Goal: Information Seeking & Learning: Learn about a topic

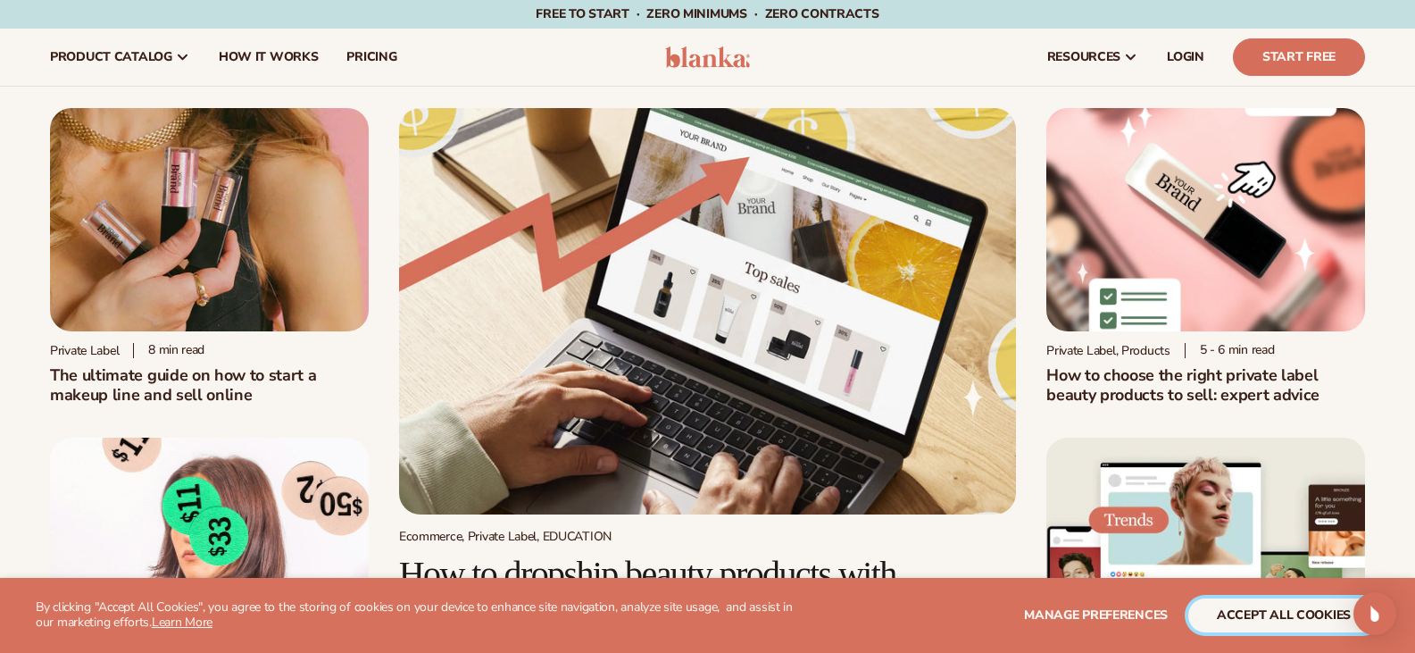
drag, startPoint x: 1280, startPoint y: 616, endPoint x: 1148, endPoint y: 380, distance: 271.1
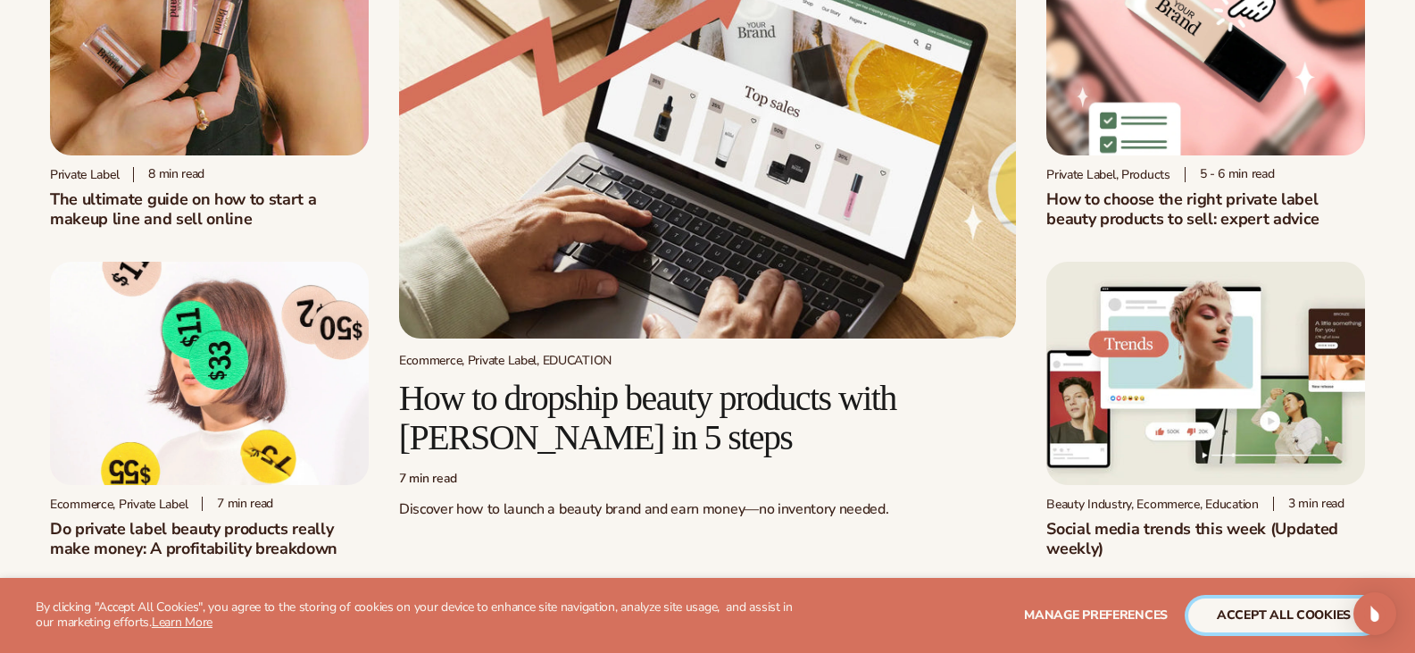
scroll to position [177, 0]
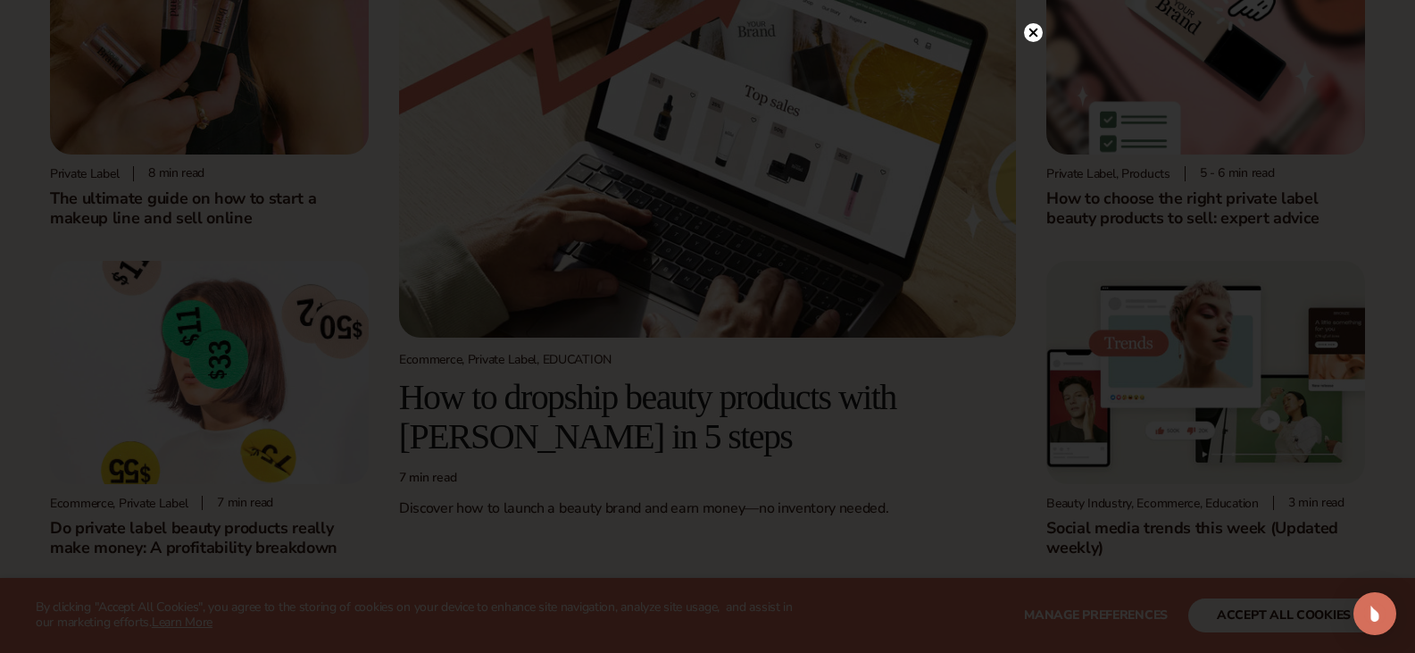
click at [1028, 32] on circle at bounding box center [1033, 32] width 19 height 19
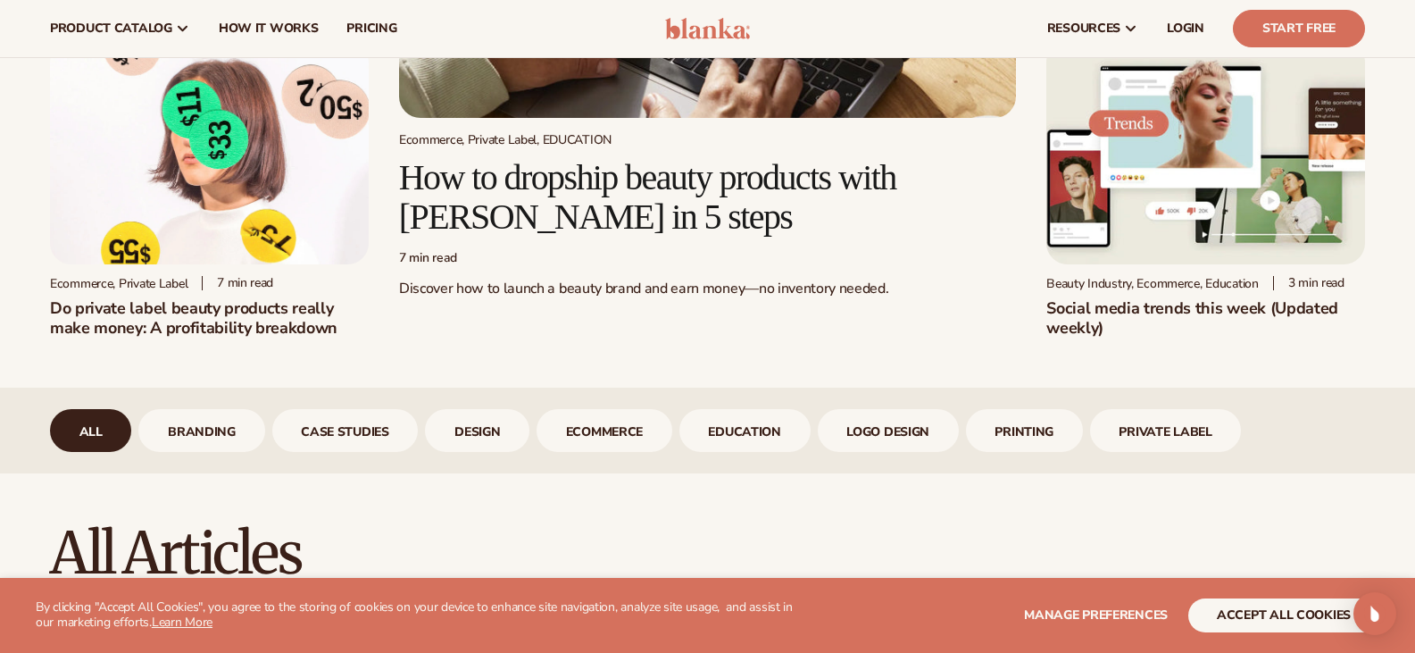
scroll to position [396, 0]
click at [1073, 307] on h2 "Social media trends this week (Updated weekly)" at bounding box center [1206, 318] width 319 height 39
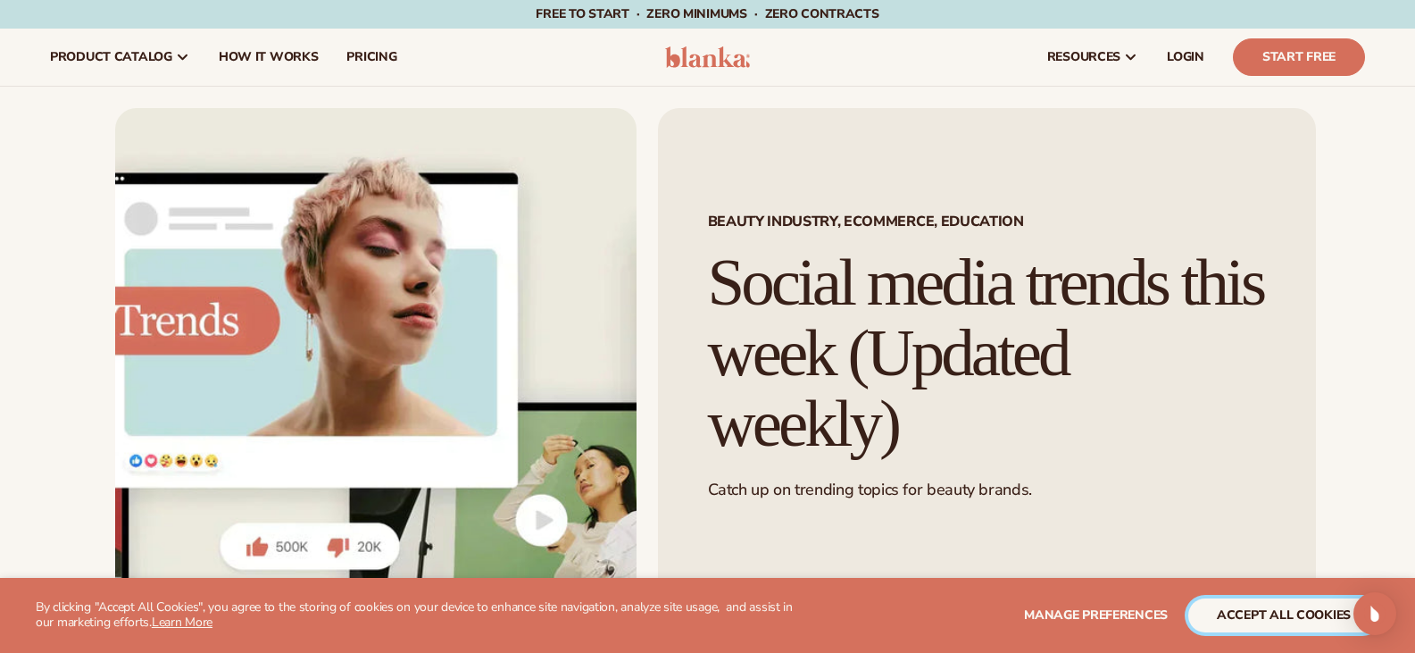
click at [1288, 614] on button "accept all cookies" at bounding box center [1284, 615] width 191 height 34
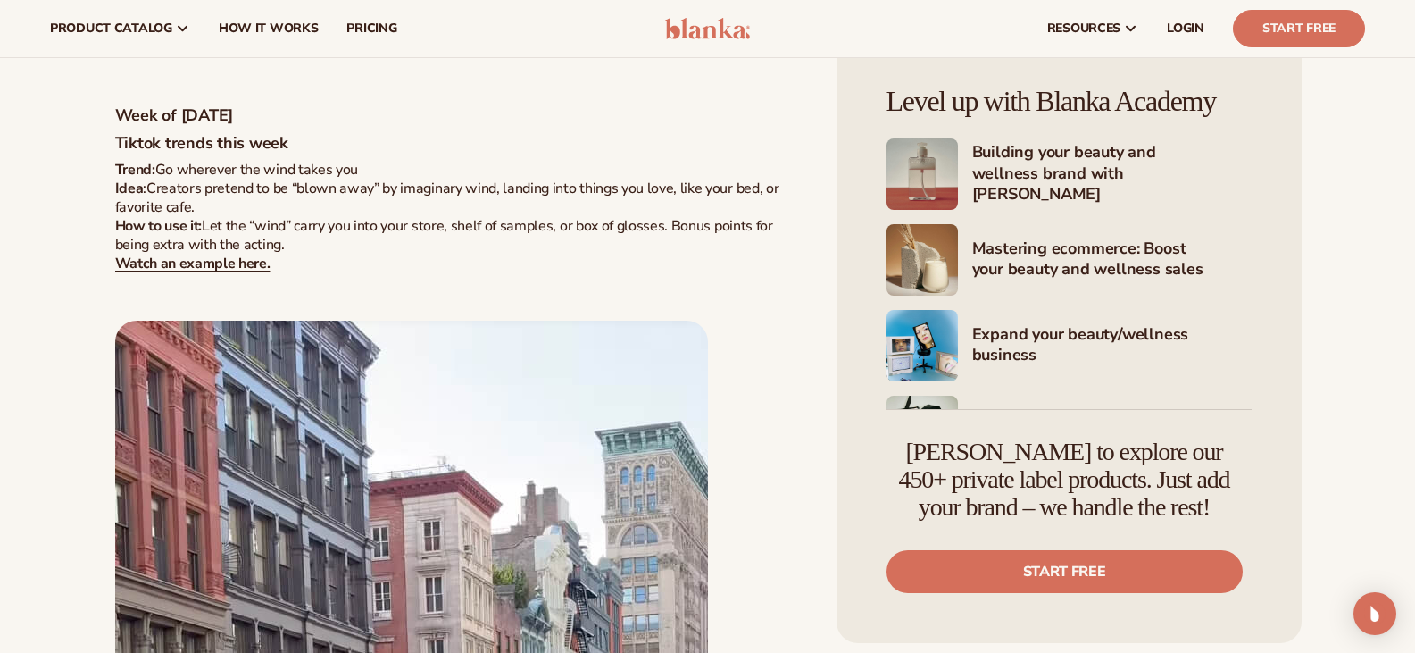
scroll to position [1188, 0]
click at [171, 263] on strong "Watch an example here." at bounding box center [192, 265] width 155 height 20
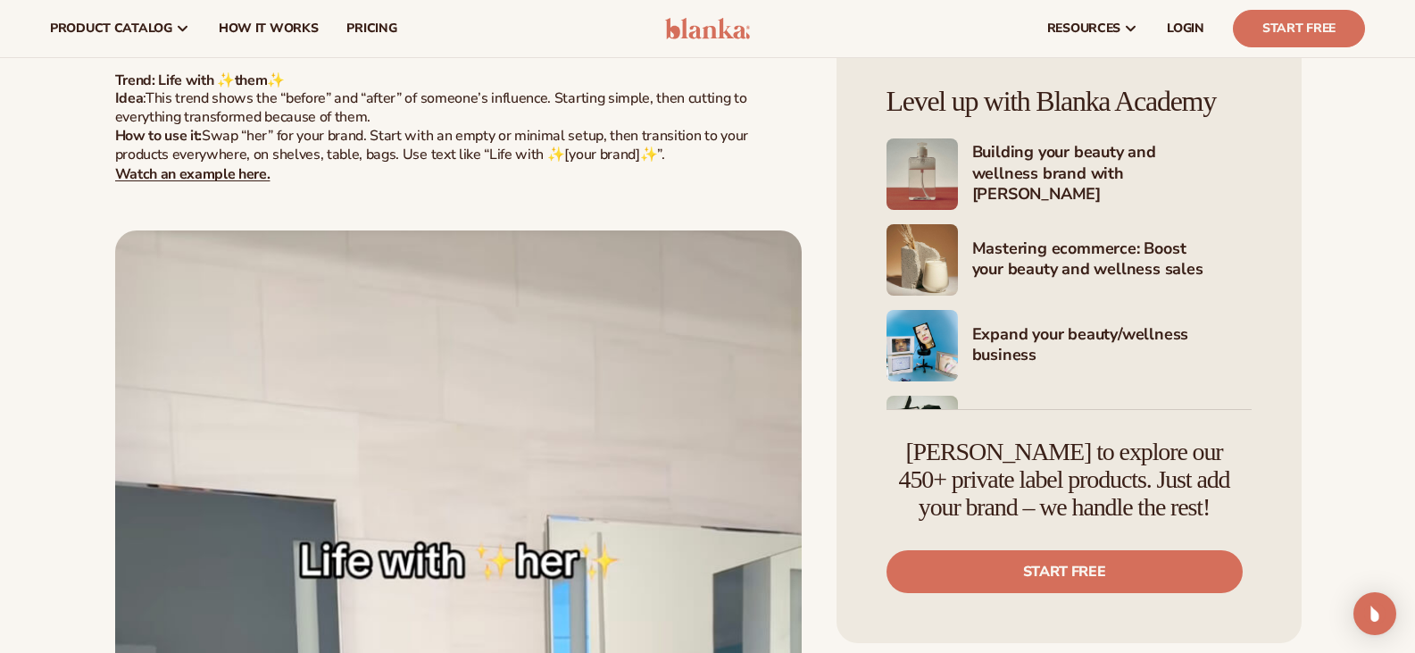
scroll to position [5010, 0]
